Goal: Task Accomplishment & Management: Manage account settings

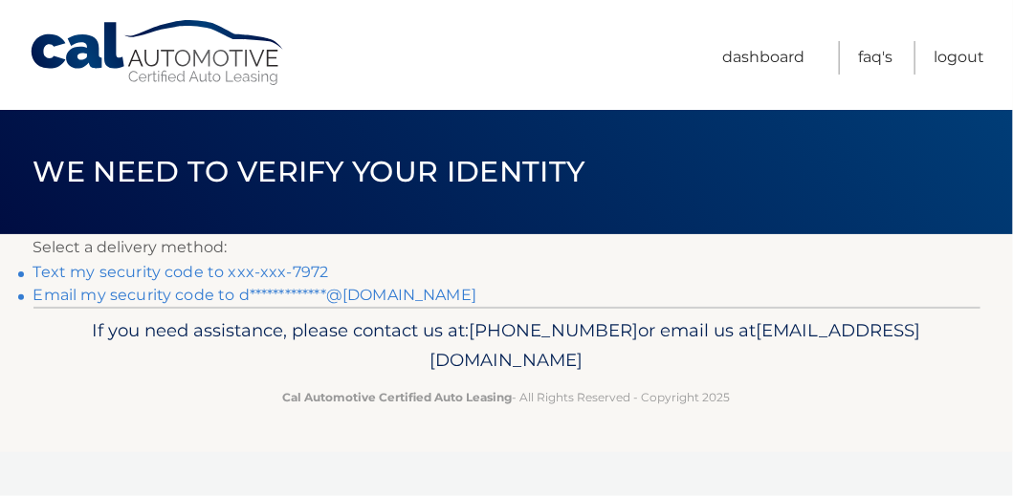
click at [260, 271] on link "Text my security code to xxx-xxx-7972" at bounding box center [181, 272] width 296 height 18
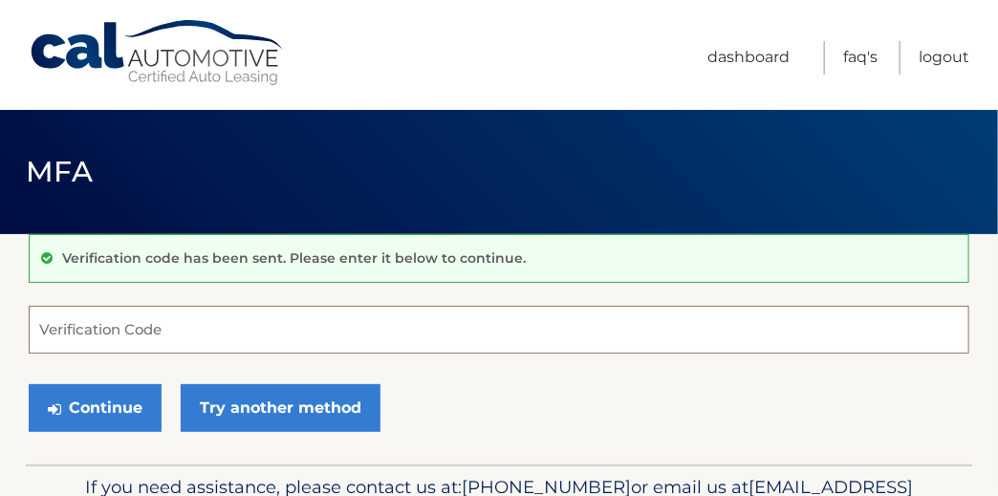
click at [213, 323] on input "Verification Code" at bounding box center [499, 330] width 941 height 48
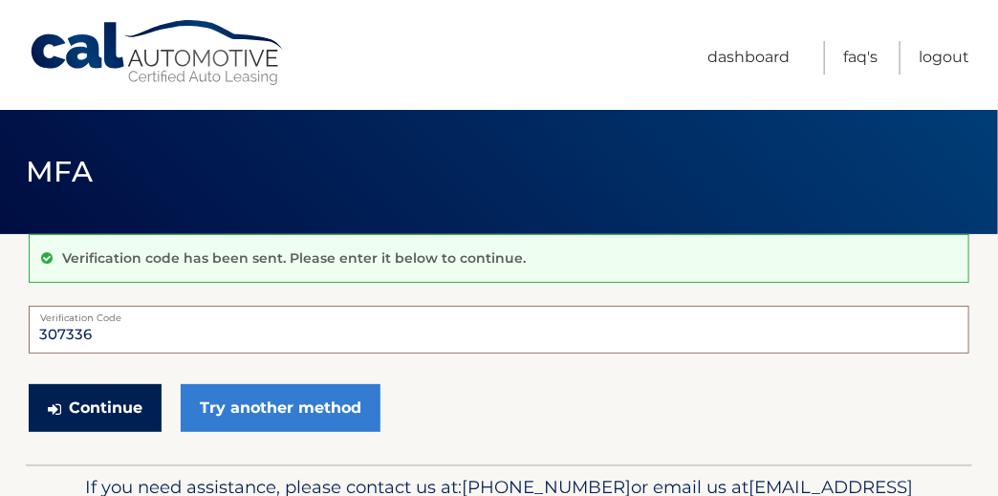
type input "307336"
click at [126, 397] on button "Continue" at bounding box center [95, 408] width 133 height 48
click at [93, 402] on button "Continue" at bounding box center [95, 408] width 133 height 48
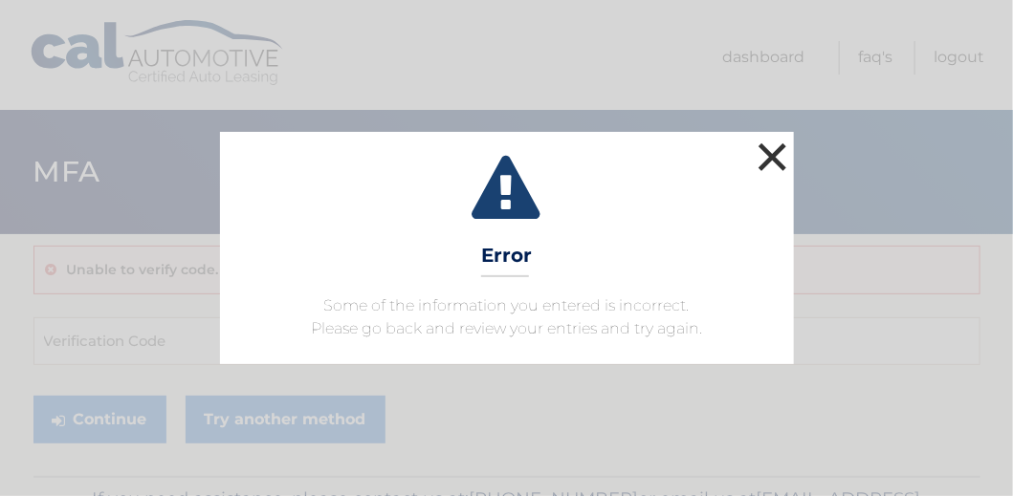
click at [776, 157] on button "×" at bounding box center [773, 157] width 38 height 38
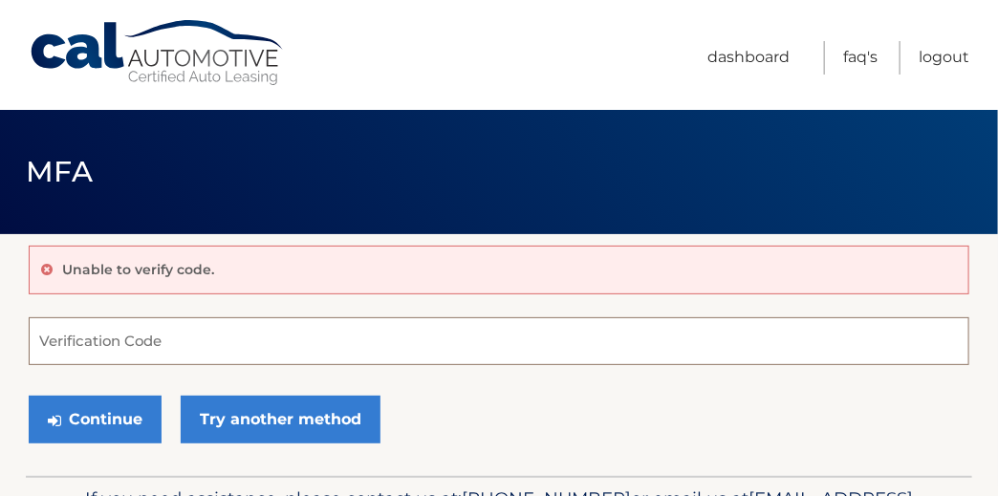
click at [51, 340] on input "Verification Code" at bounding box center [499, 342] width 941 height 48
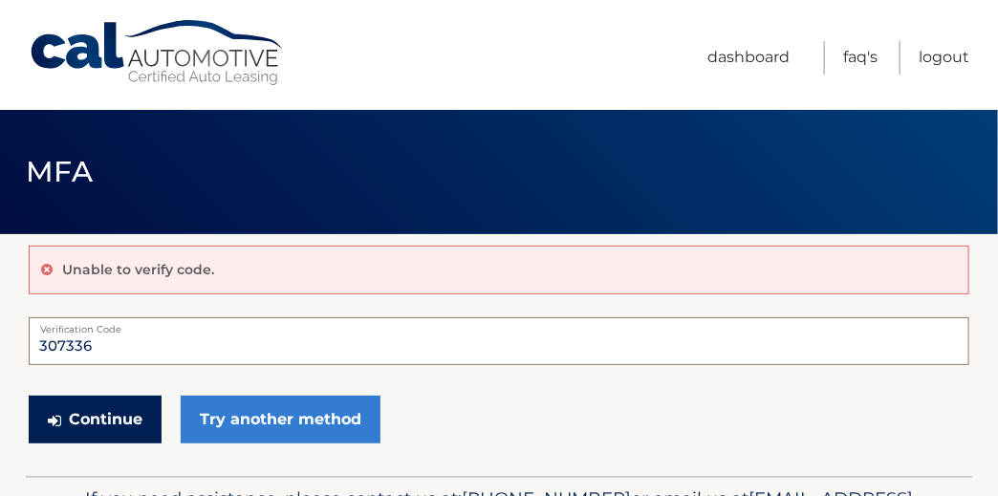
type input "307336"
click at [81, 417] on button "Continue" at bounding box center [95, 420] width 133 height 48
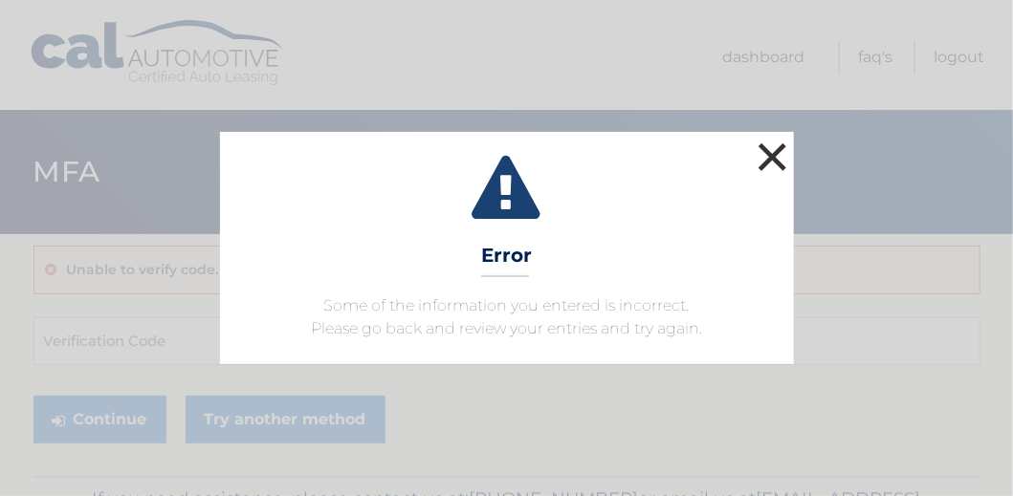
click at [778, 152] on button "×" at bounding box center [773, 157] width 38 height 38
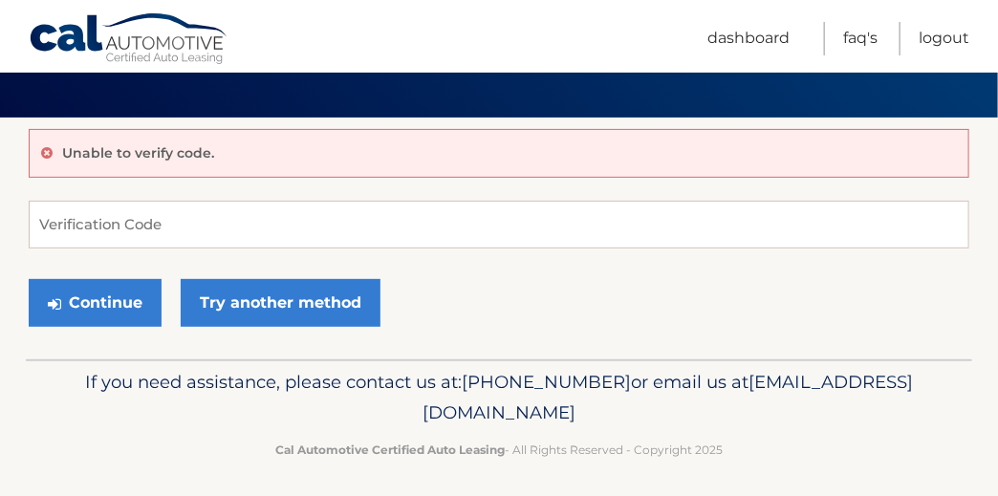
scroll to position [122, 0]
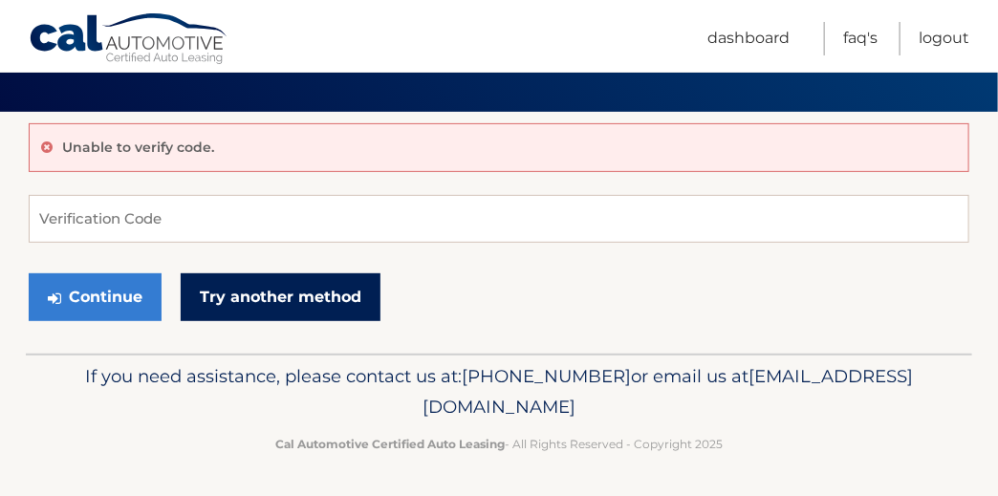
click at [252, 296] on link "Try another method" at bounding box center [281, 298] width 200 height 48
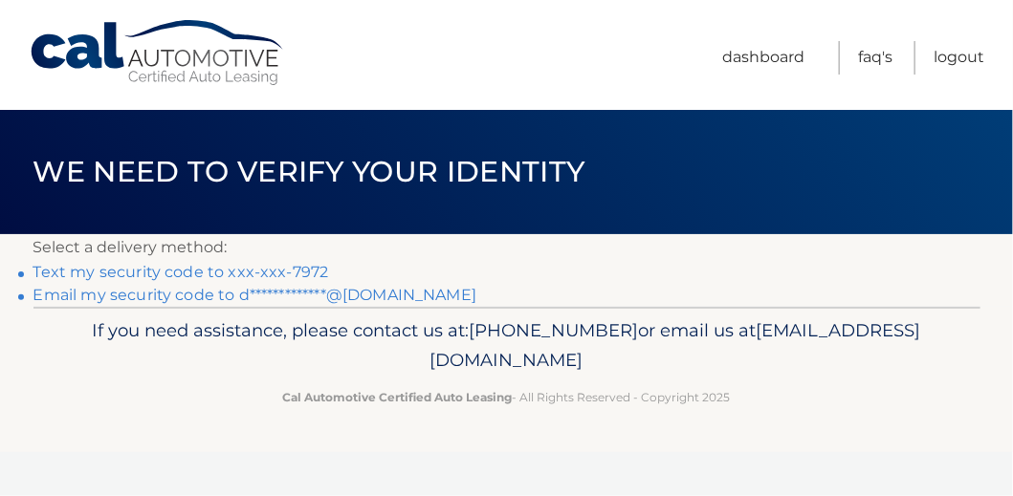
click at [209, 270] on link "Text my security code to xxx-xxx-7972" at bounding box center [181, 272] width 296 height 18
click at [947, 53] on link "Logout" at bounding box center [958, 57] width 51 height 33
click at [232, 271] on link "Text my security code to xxx-xxx-7972" at bounding box center [181, 272] width 296 height 18
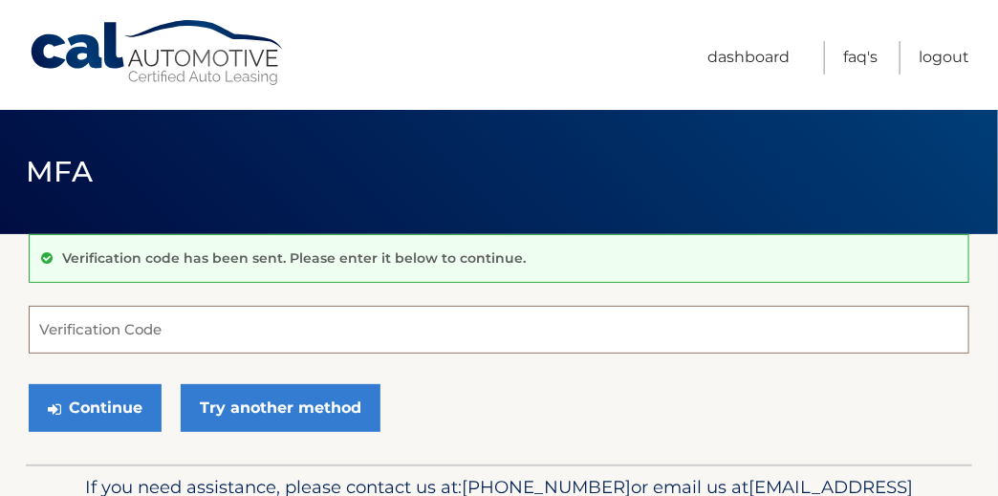
click at [138, 333] on input "Verification Code" at bounding box center [499, 330] width 941 height 48
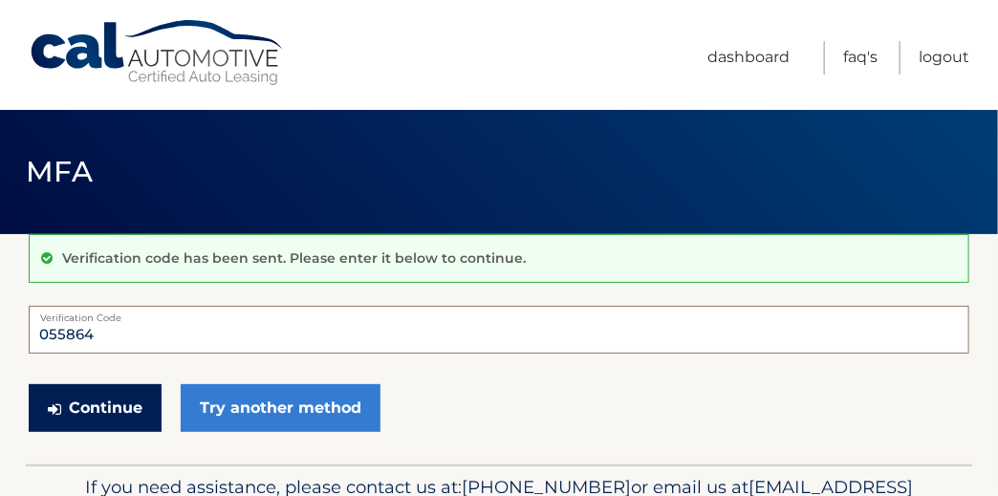
type input "055864"
click at [73, 402] on button "Continue" at bounding box center [95, 408] width 133 height 48
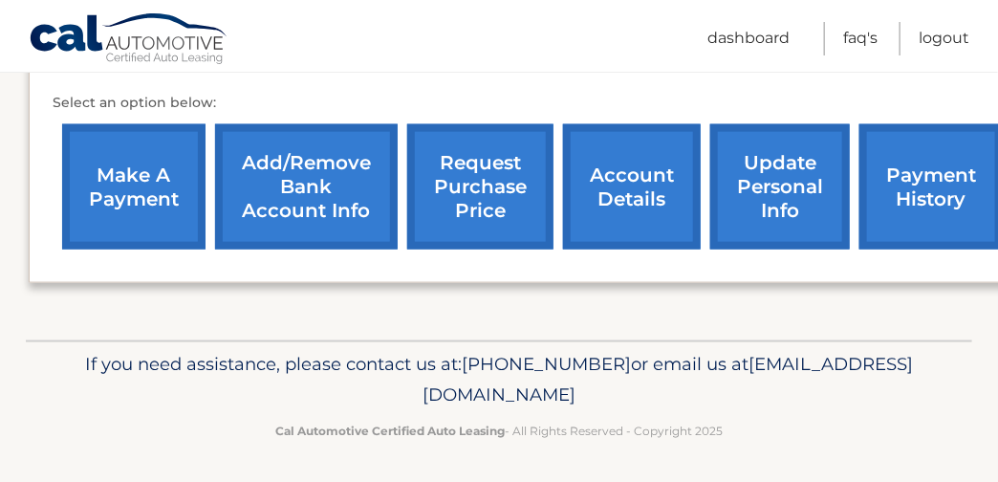
scroll to position [700, 0]
drag, startPoint x: 330, startPoint y: 387, endPoint x: 675, endPoint y: 400, distance: 345.5
click at [675, 400] on p "If you need assistance, please contact us at: 609-807-3200 or email us at Custo…" at bounding box center [499, 379] width 889 height 61
copy span "[EMAIL_ADDRESS][DOMAIN_NAME]"
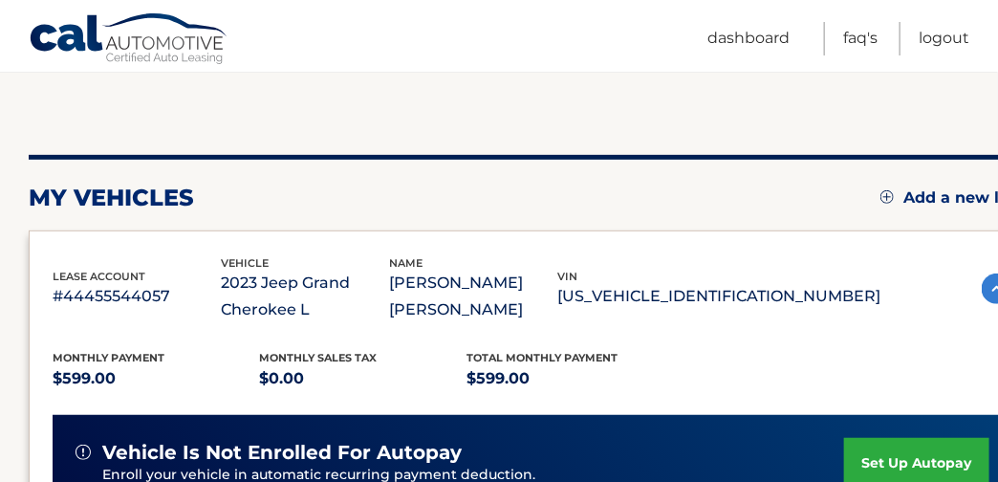
scroll to position [190, 0]
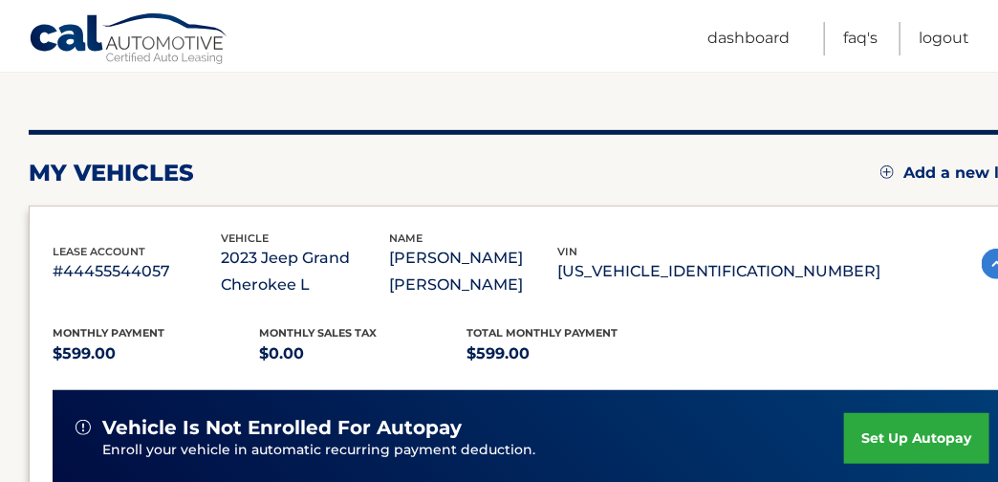
click at [120, 270] on p "#44455544057" at bounding box center [137, 271] width 168 height 27
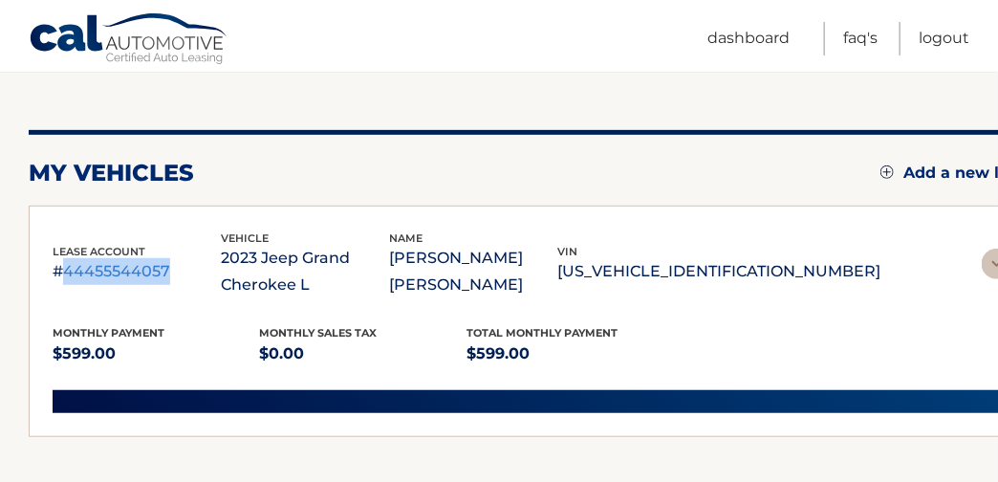
click at [120, 270] on p "#44455544057" at bounding box center [137, 271] width 168 height 27
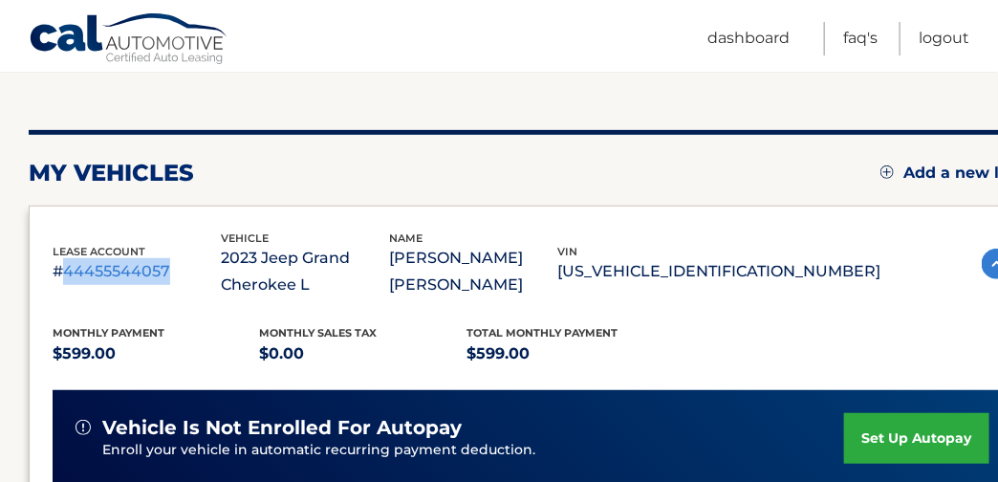
copy p "44455544057"
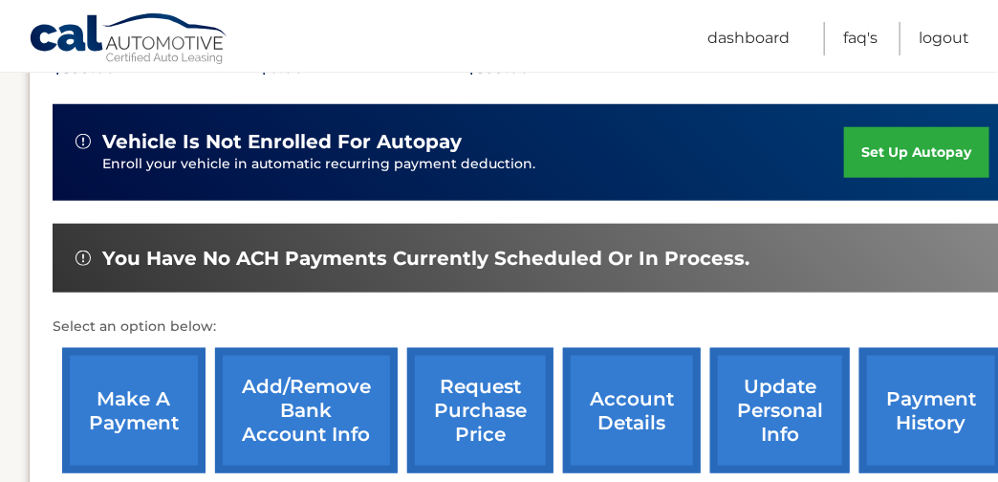
scroll to position [509, 0]
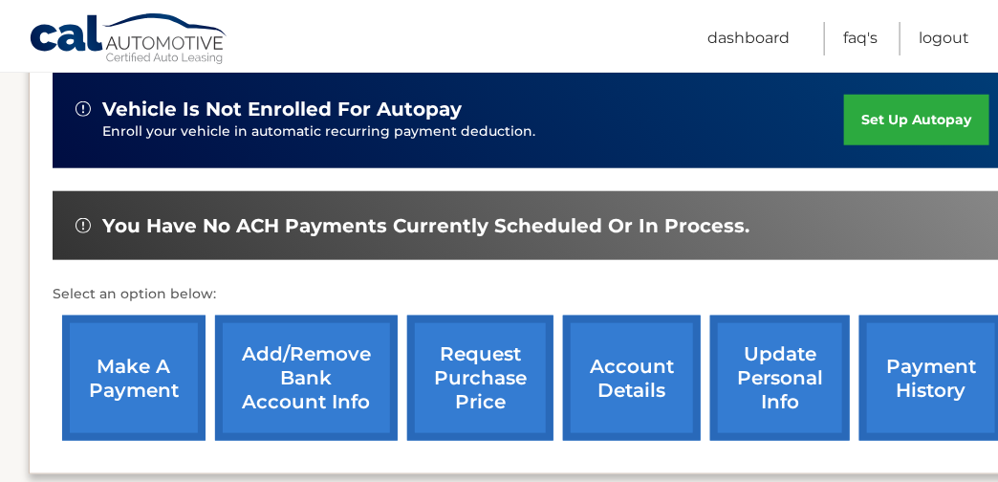
click at [142, 356] on link "make a payment" at bounding box center [133, 378] width 143 height 125
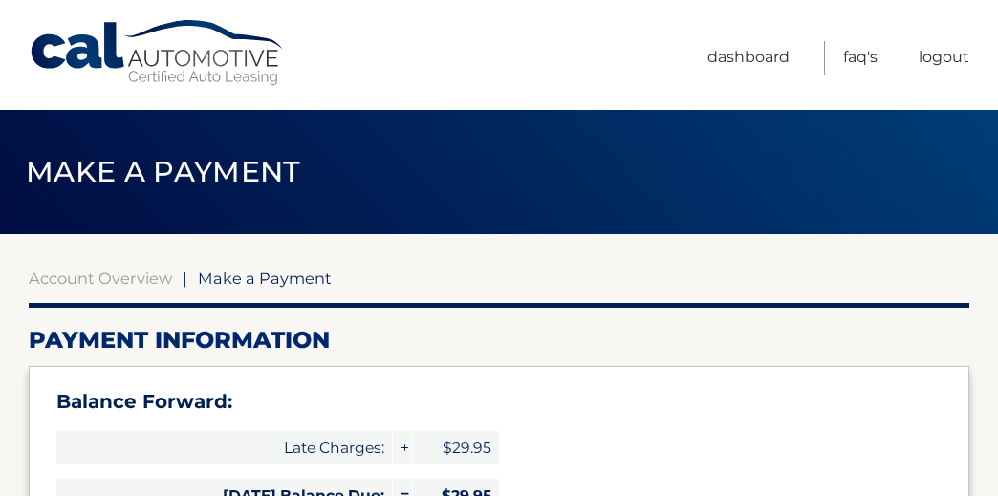
select select "YTkyMzdmZjctMGNiMS00ODYyLWJjMzItN2EzNTNjMDUyNzg3"
click at [748, 53] on link "Dashboard" at bounding box center [749, 57] width 82 height 33
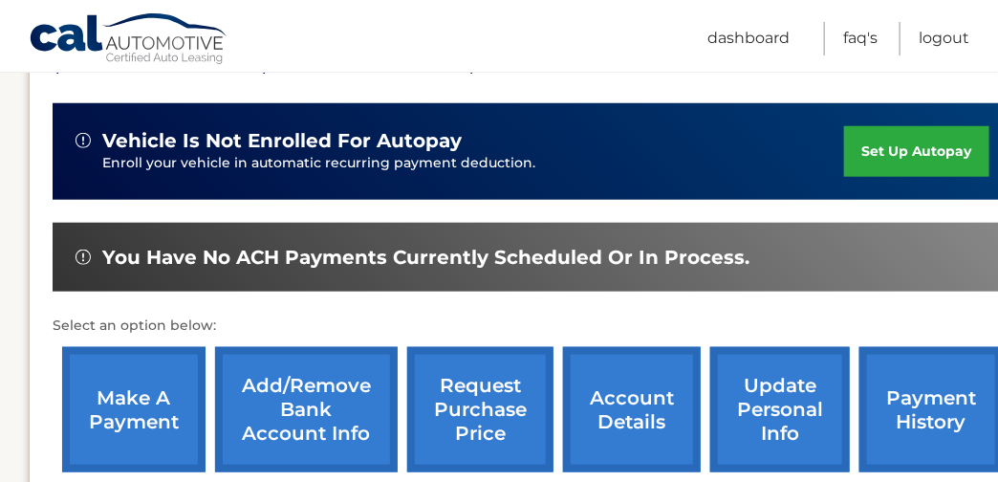
scroll to position [574, 0]
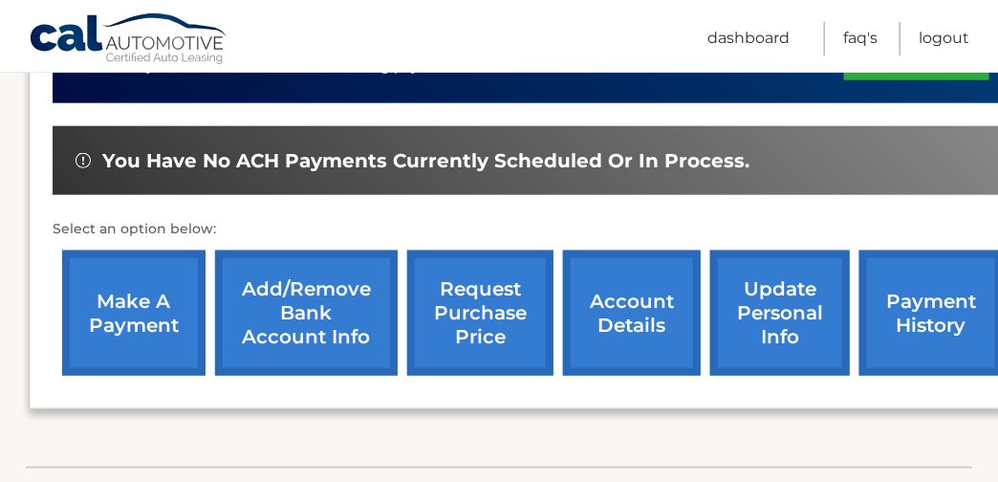
click at [512, 305] on link "request purchase price" at bounding box center [480, 313] width 146 height 125
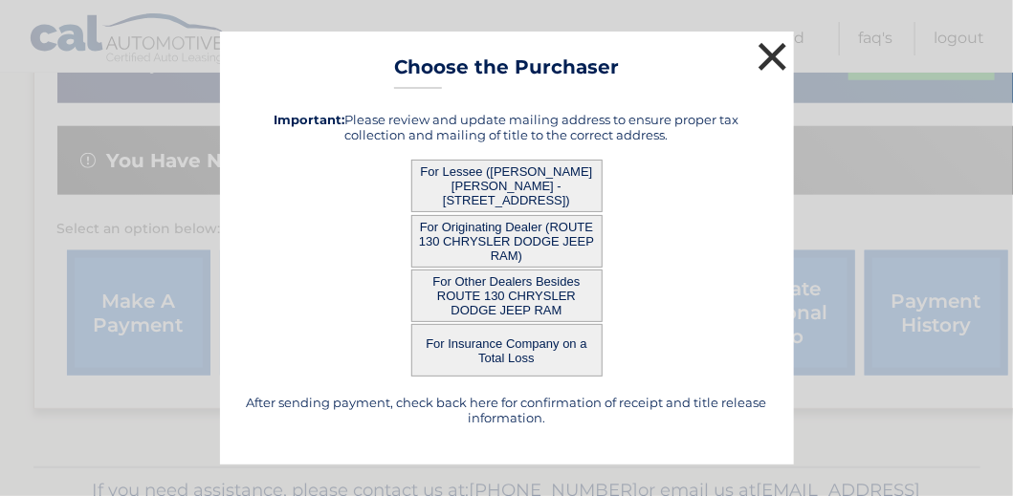
click at [769, 52] on button "×" at bounding box center [773, 56] width 38 height 38
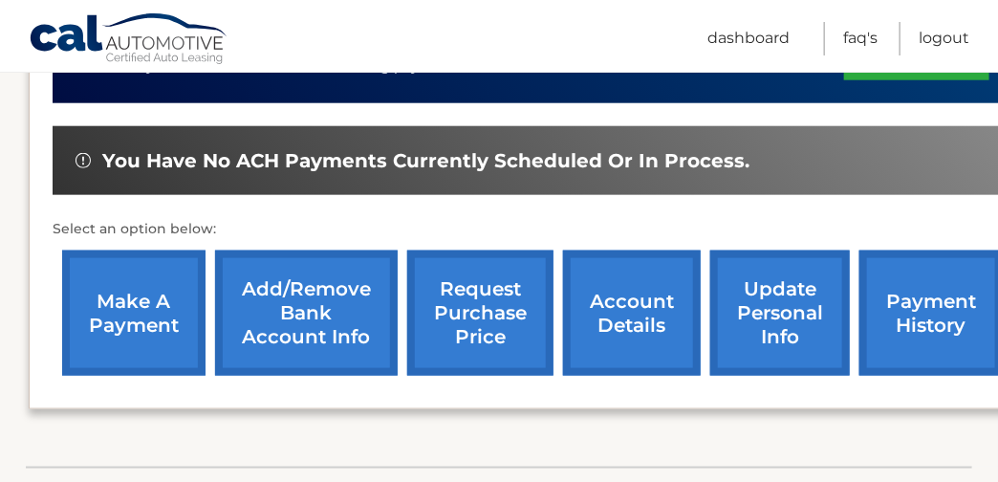
click at [924, 308] on link "payment history" at bounding box center [931, 313] width 143 height 125
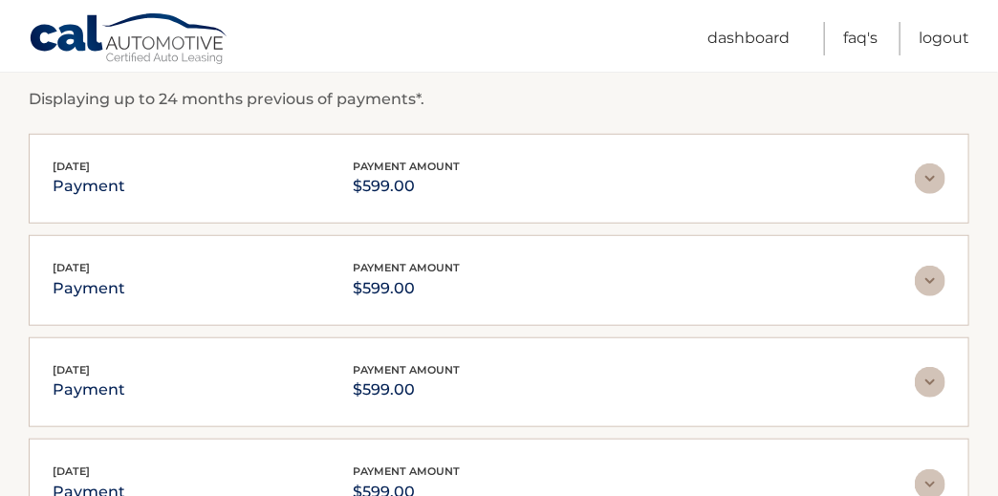
scroll to position [274, 0]
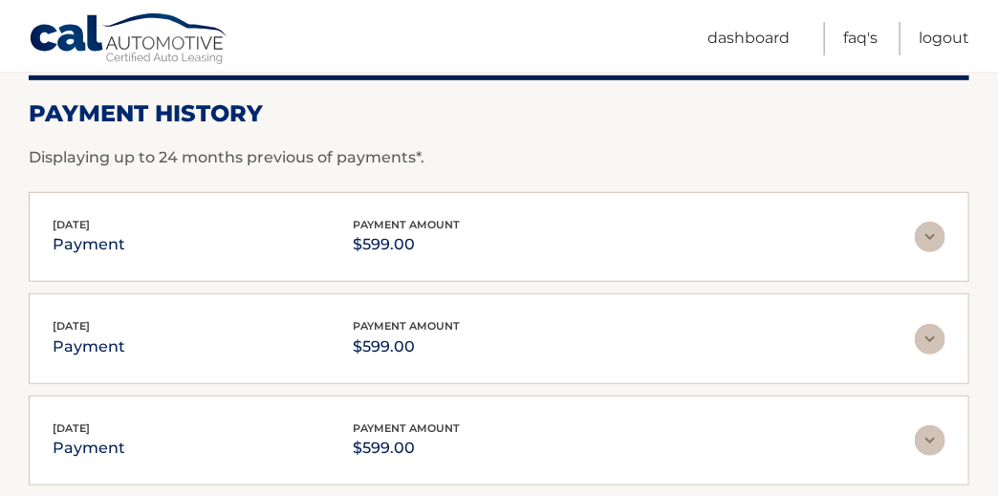
click at [392, 411] on div "Jul 09, 2025 payment payment amount $599.00 Late Charges $0.00 Miscelleneous Ch…" at bounding box center [499, 441] width 941 height 91
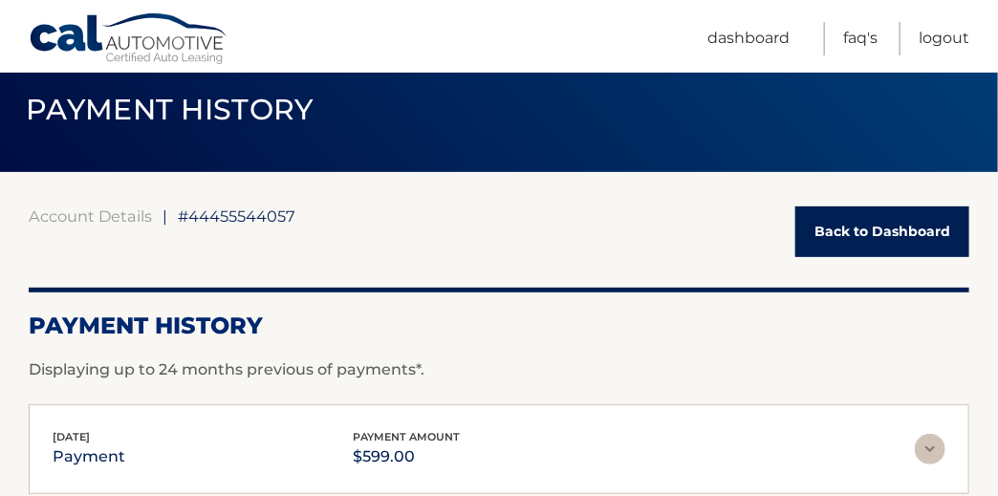
scroll to position [0, 0]
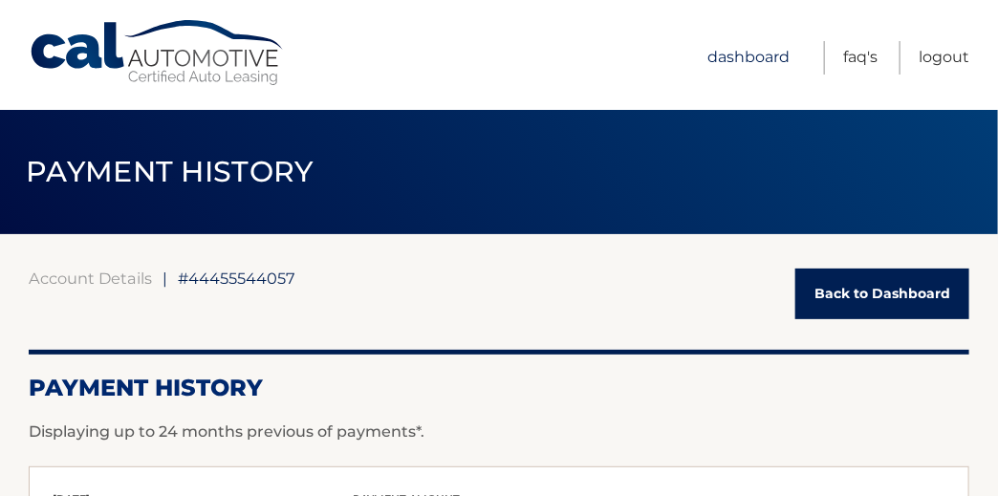
click at [727, 61] on link "Dashboard" at bounding box center [749, 57] width 82 height 33
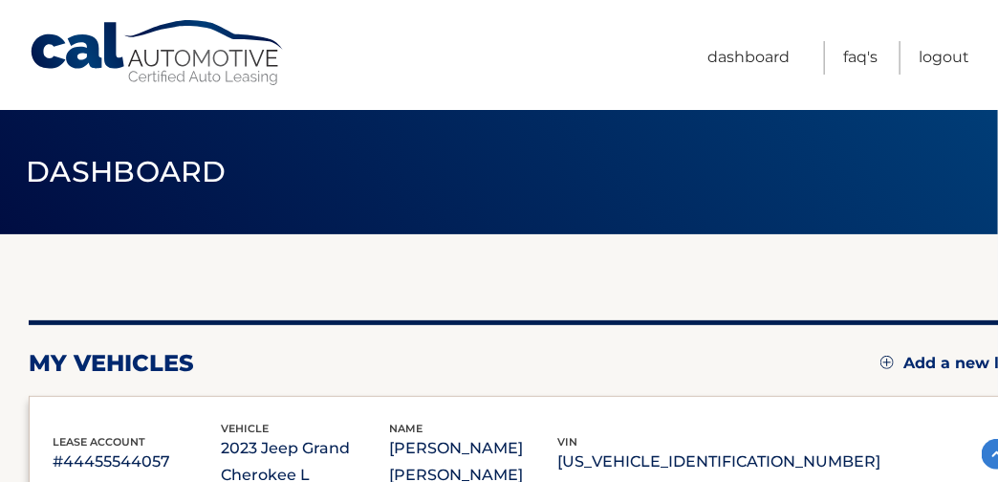
scroll to position [95, 0]
